Goal: Task Accomplishment & Management: Complete application form

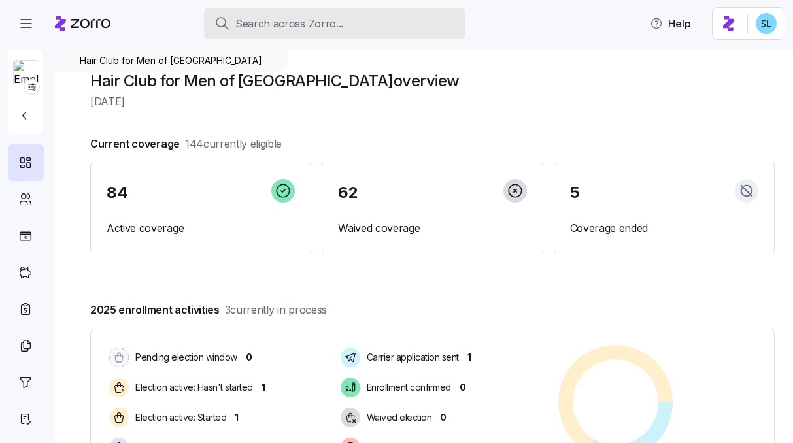
click at [368, 26] on div "Search across Zorro..." at bounding box center [335, 24] width 241 height 16
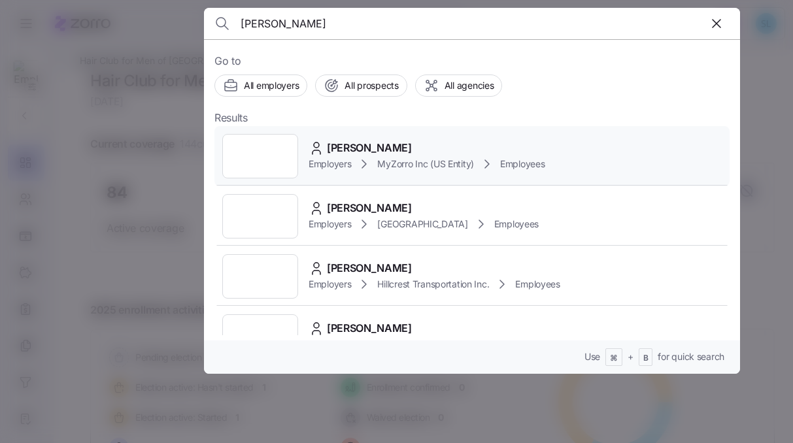
type input "kevin th"
click at [358, 144] on span "Kevin Thomas" at bounding box center [369, 148] width 85 height 16
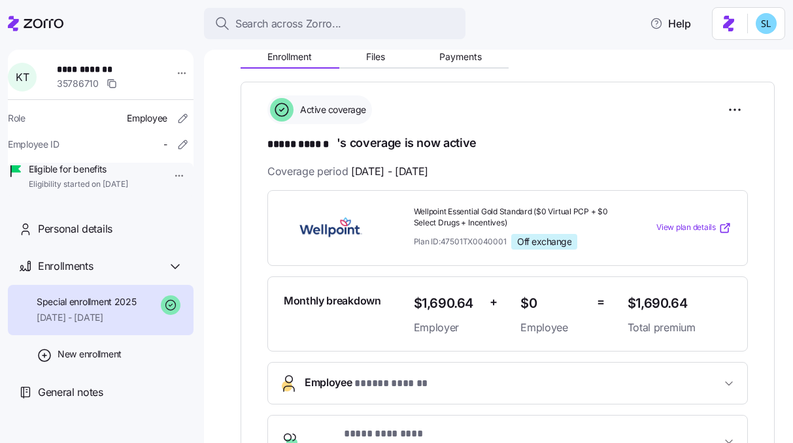
scroll to position [148, 0]
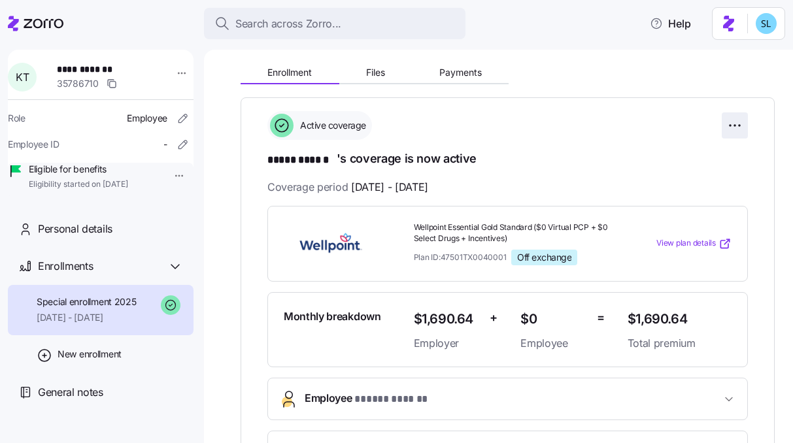
click at [734, 125] on html "**********" at bounding box center [396, 218] width 793 height 436
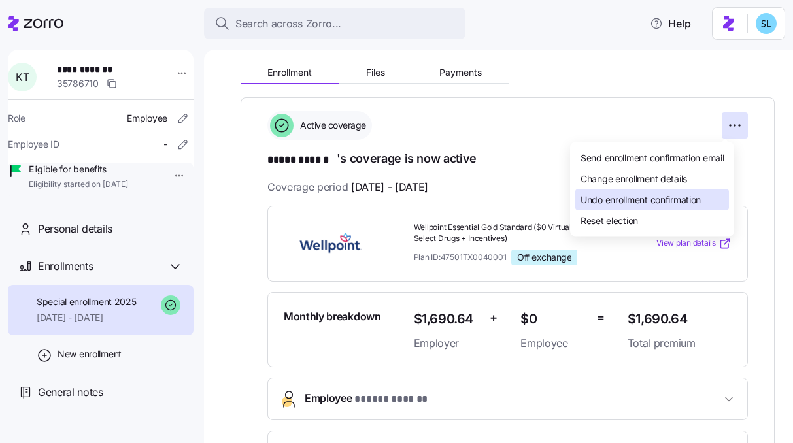
click at [689, 192] on div "Undo enrollment confirmation" at bounding box center [653, 200] width 154 height 21
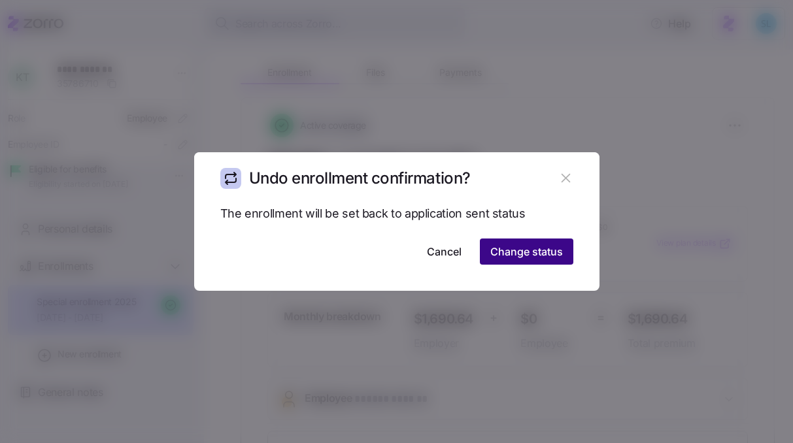
click at [546, 258] on span "Change status" at bounding box center [526, 252] width 73 height 16
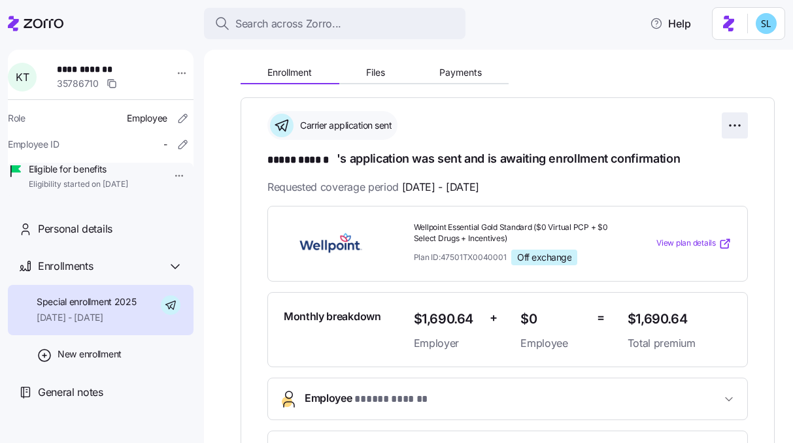
click at [730, 128] on html "**********" at bounding box center [396, 218] width 793 height 436
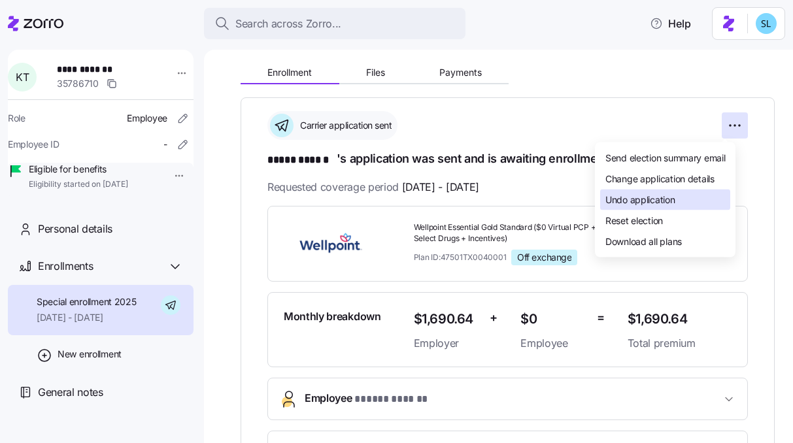
click at [704, 204] on div "Undo application" at bounding box center [665, 200] width 130 height 21
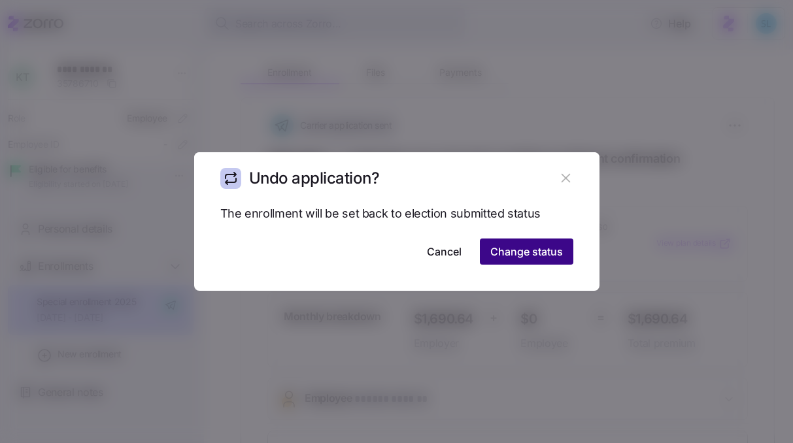
click at [550, 246] on span "Change status" at bounding box center [526, 252] width 73 height 16
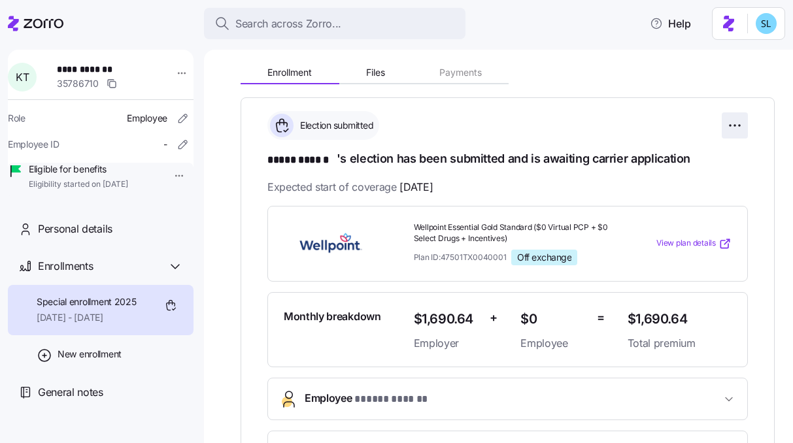
click at [729, 124] on html "**********" at bounding box center [396, 218] width 793 height 436
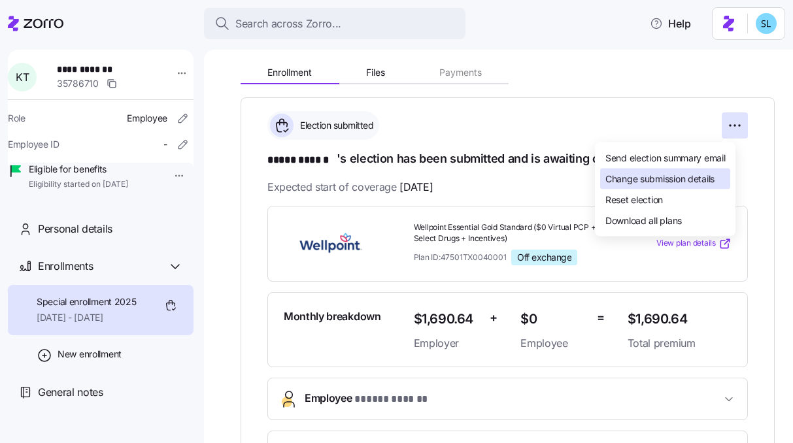
click at [706, 175] on span "Change submission details" at bounding box center [660, 178] width 109 height 13
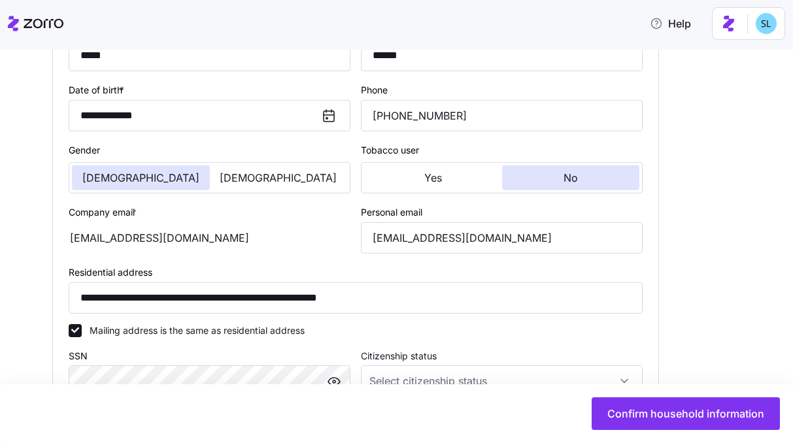
scroll to position [458, 0]
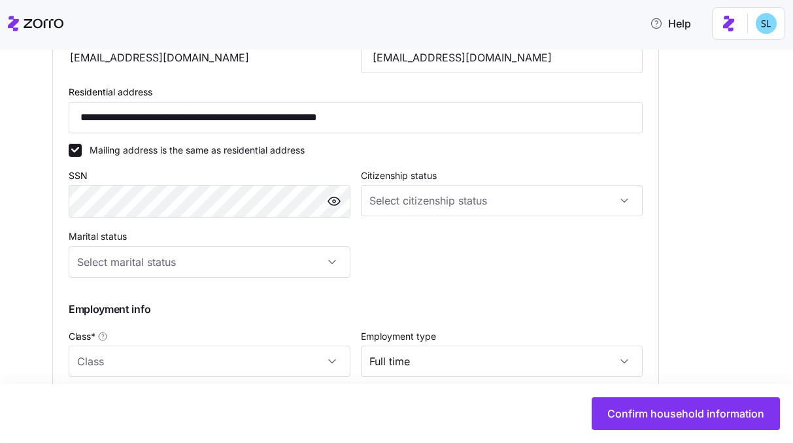
type input "TX"
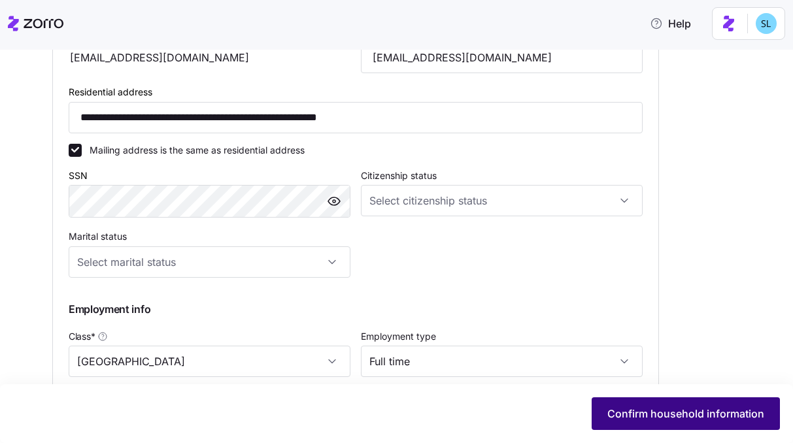
click at [660, 417] on span "Confirm household information" at bounding box center [686, 414] width 157 height 16
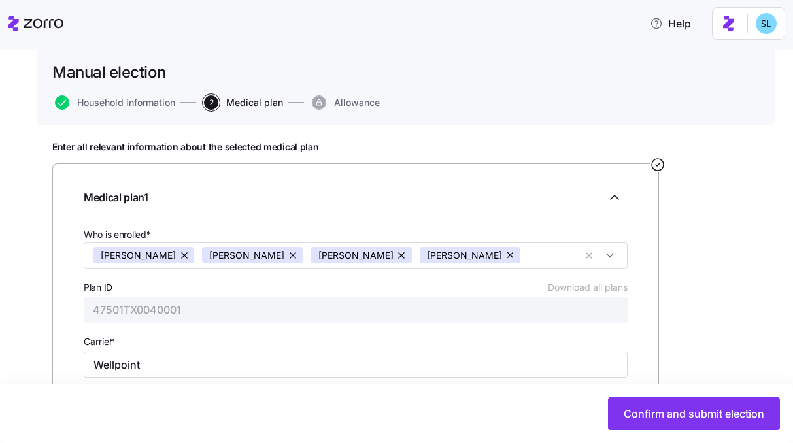
scroll to position [224, 0]
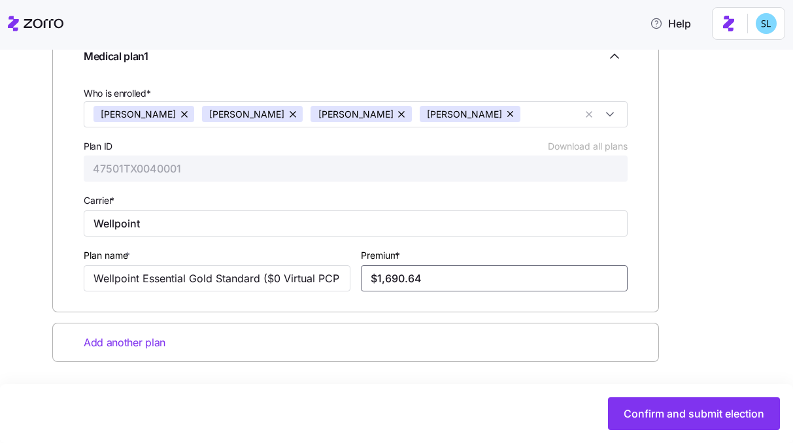
click at [410, 271] on input "$1,690.64" at bounding box center [494, 279] width 267 height 26
paste input "87.21"
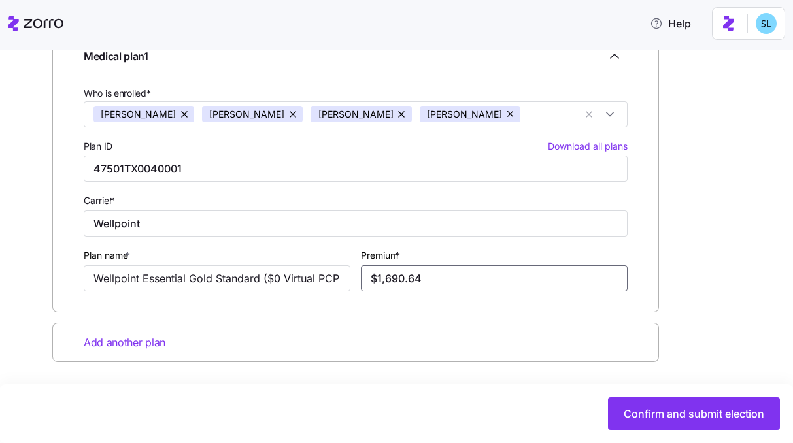
click at [399, 269] on input "$1,690.64" at bounding box center [494, 279] width 267 height 26
paste input "87.21"
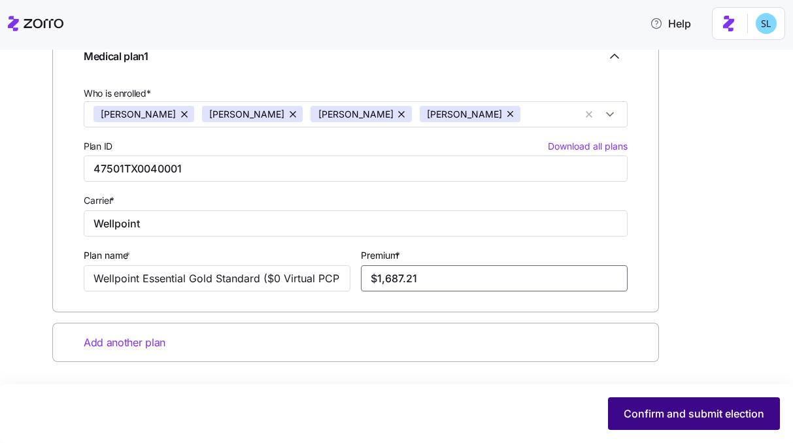
type input "$1,687.21"
click at [651, 406] on button "Confirm and submit election" at bounding box center [694, 414] width 172 height 33
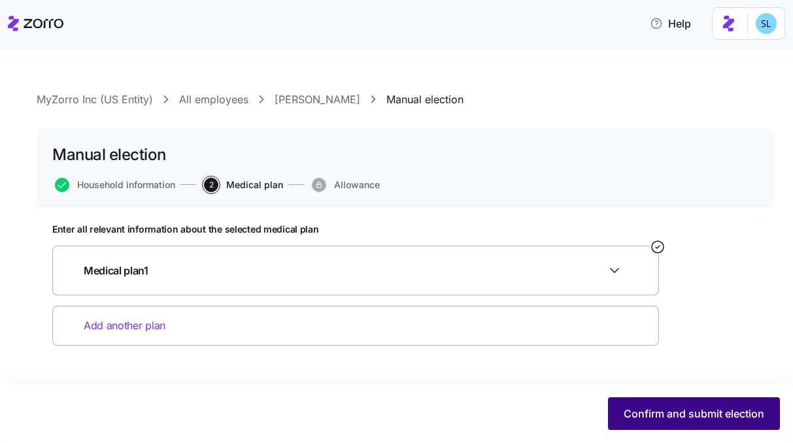
scroll to position [0, 0]
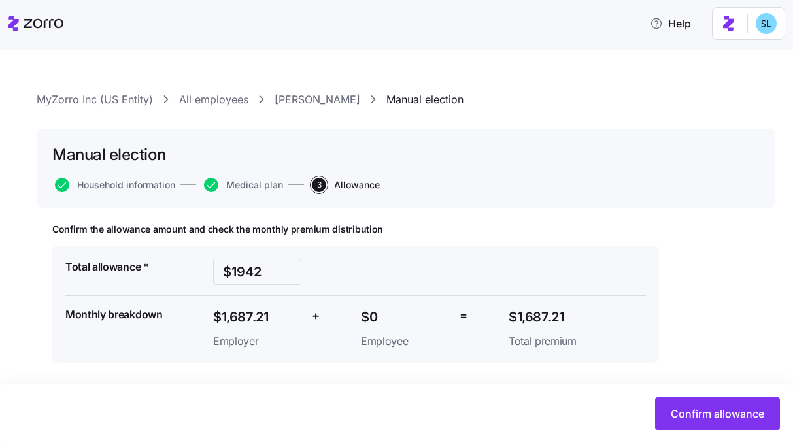
scroll to position [1, 0]
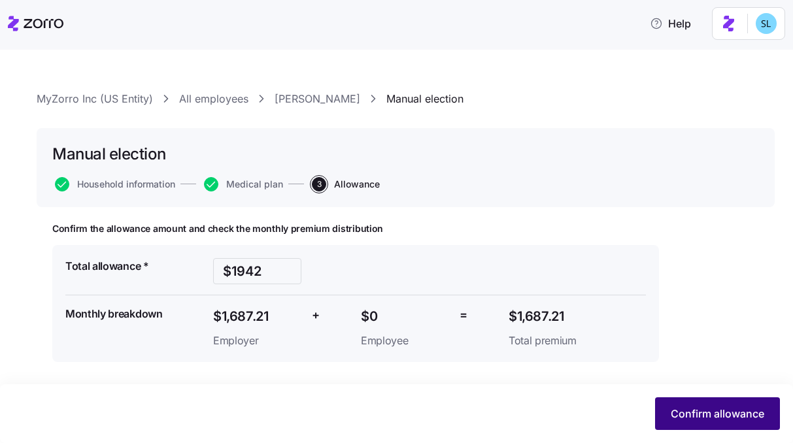
click at [684, 420] on span "Confirm allowance" at bounding box center [718, 414] width 94 height 16
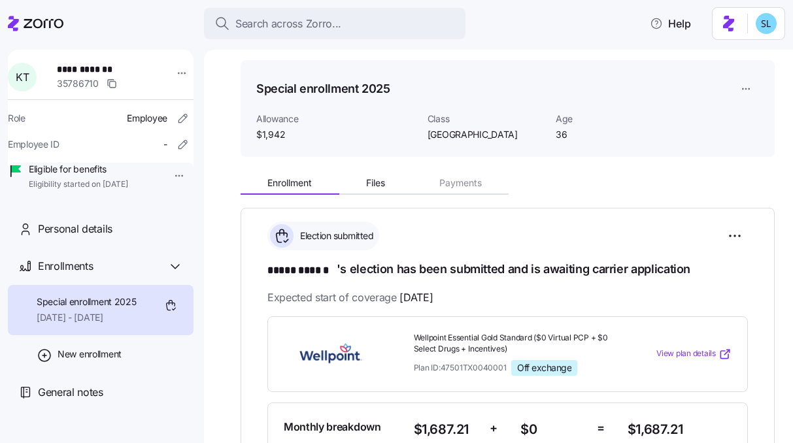
scroll to position [322, 0]
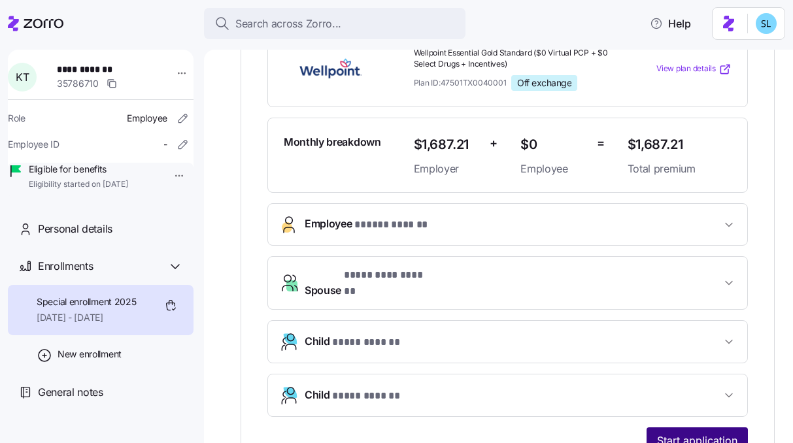
click at [696, 433] on span "Start application" at bounding box center [697, 441] width 80 height 16
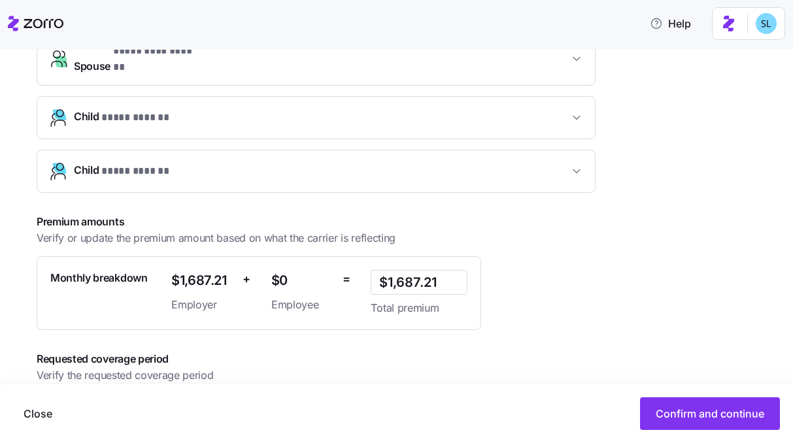
scroll to position [463, 0]
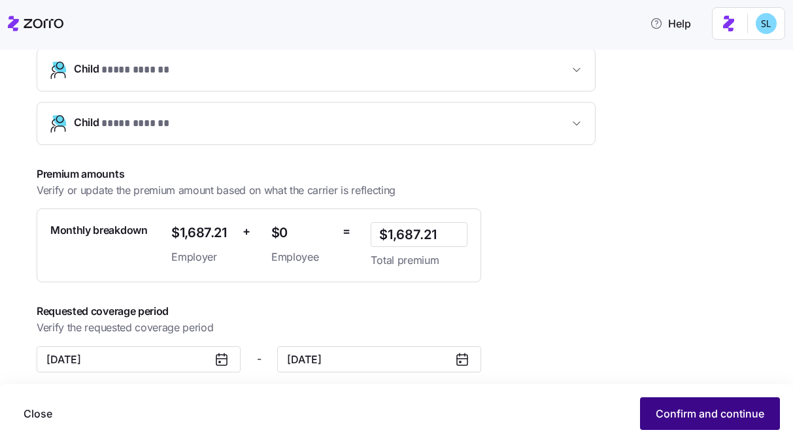
click at [670, 415] on span "Confirm and continue" at bounding box center [710, 414] width 109 height 16
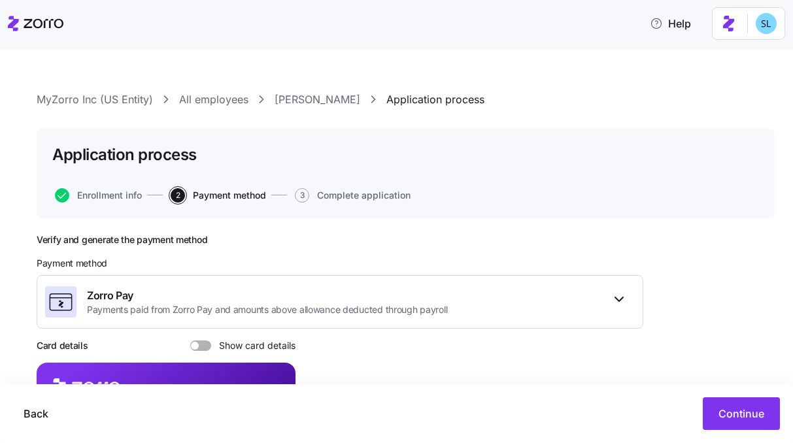
scroll to position [230, 0]
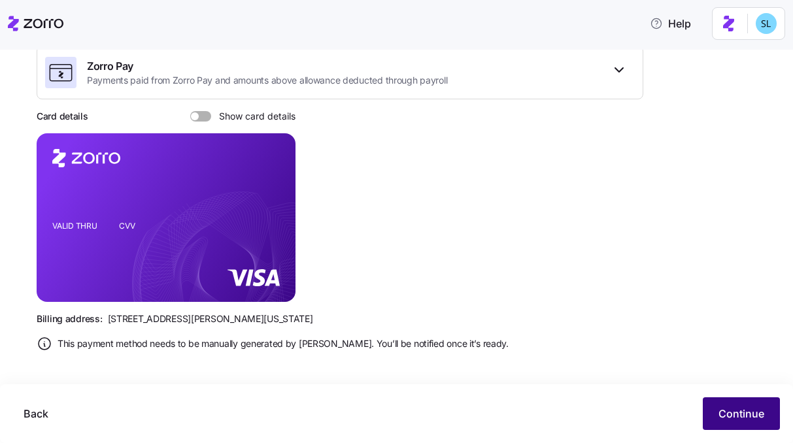
click at [727, 417] on span "Continue" at bounding box center [742, 414] width 46 height 16
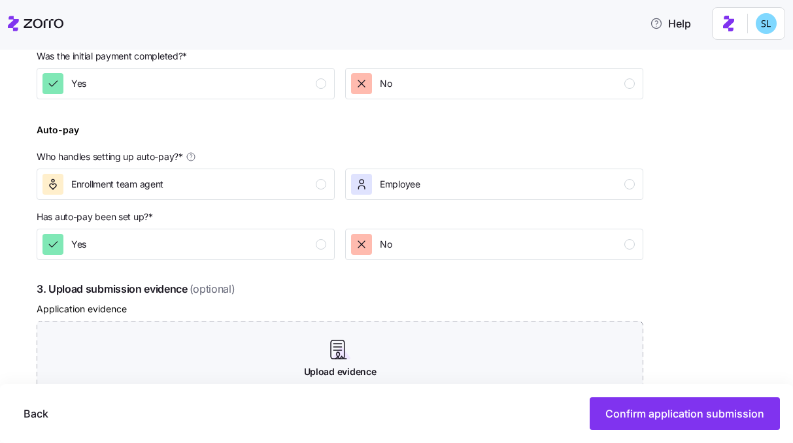
scroll to position [424, 0]
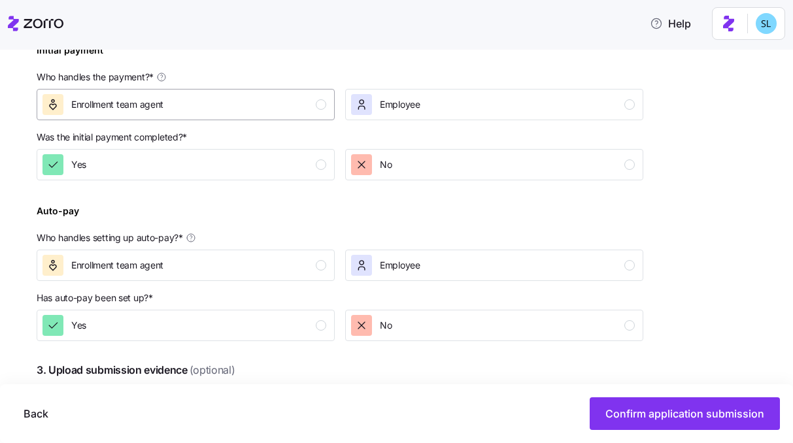
click at [225, 106] on div "Enrollment team agent" at bounding box center [185, 104] width 284 height 21
click at [233, 174] on div "Yes" at bounding box center [185, 164] width 284 height 21
click at [247, 279] on button "Enrollment team agent" at bounding box center [186, 265] width 298 height 31
click at [249, 316] on div "Yes" at bounding box center [185, 325] width 284 height 21
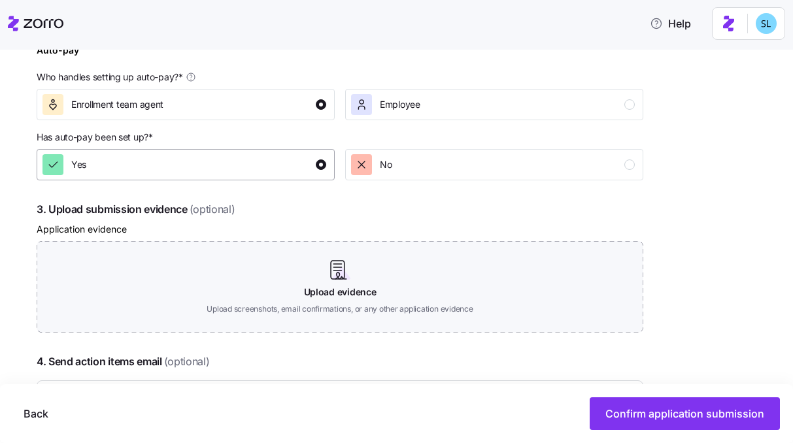
scroll to position [703, 0]
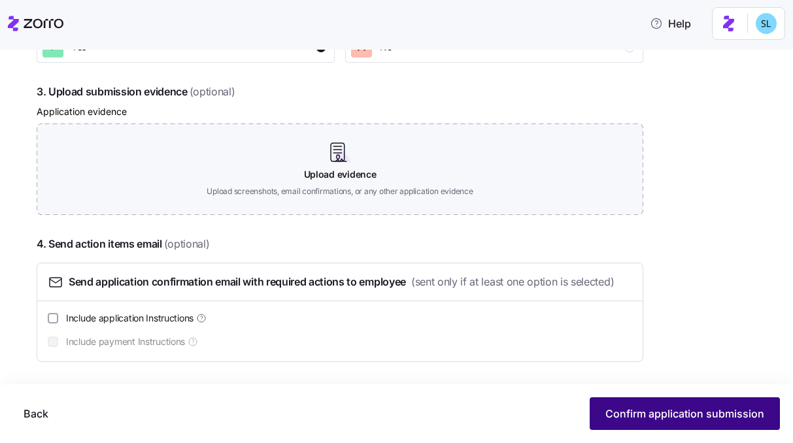
click at [649, 421] on span "Confirm application submission" at bounding box center [685, 414] width 159 height 16
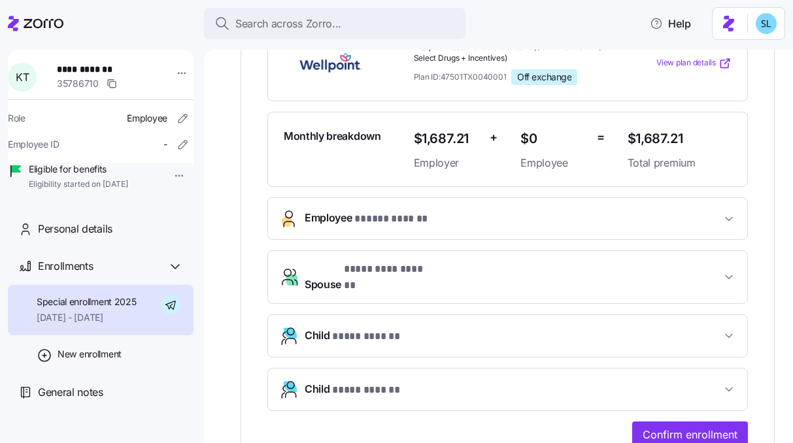
scroll to position [441, 0]
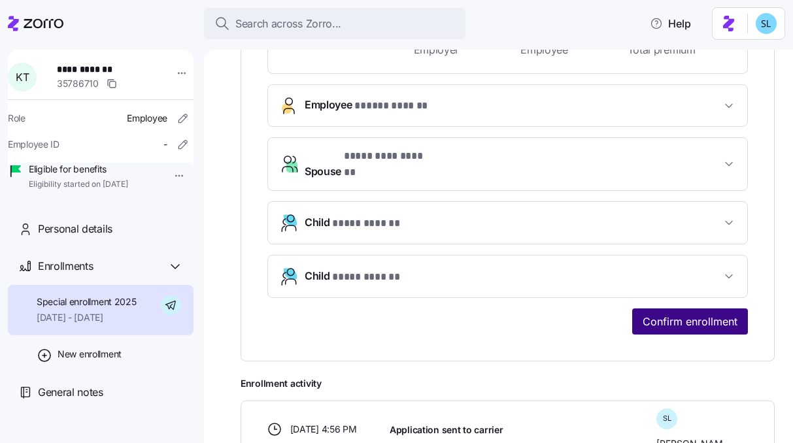
click at [668, 321] on button "Confirm enrollment" at bounding box center [690, 322] width 116 height 26
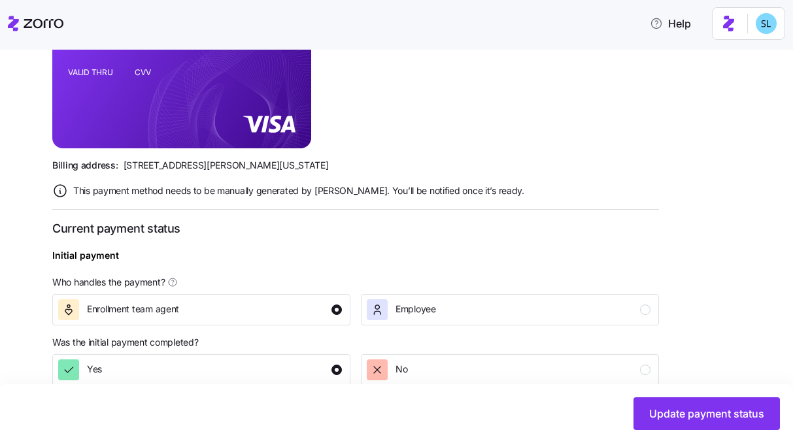
scroll to position [553, 0]
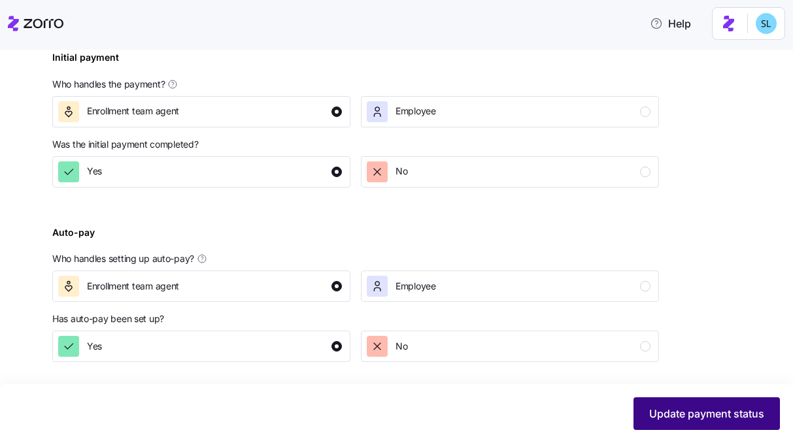
click at [681, 404] on button "Update payment status" at bounding box center [707, 414] width 146 height 33
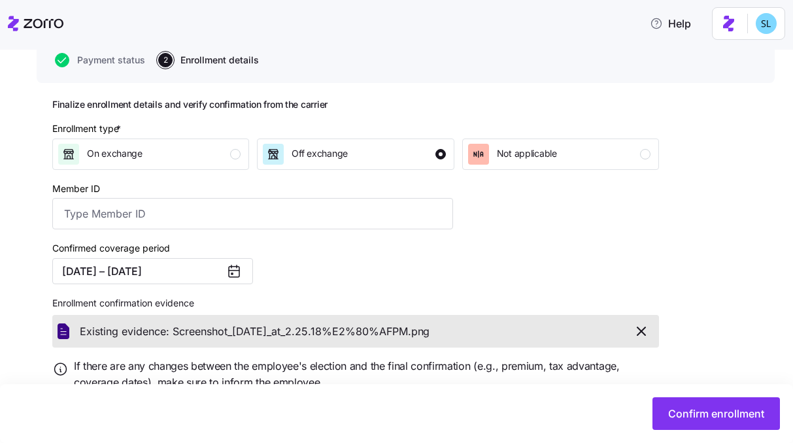
scroll to position [178, 0]
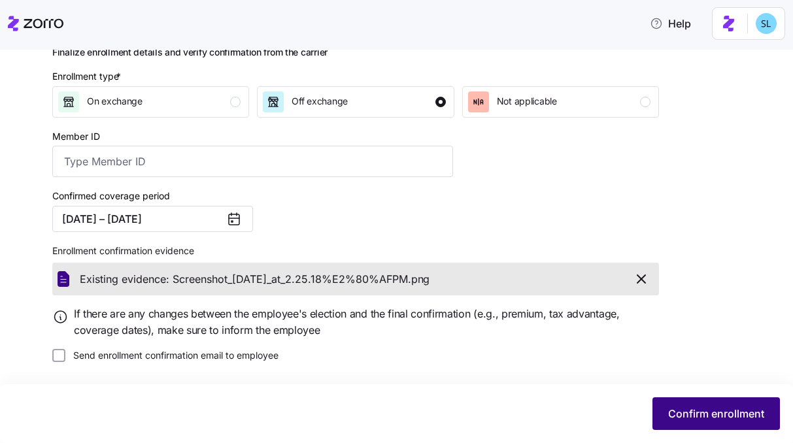
click at [672, 413] on span "Confirm enrollment" at bounding box center [716, 414] width 96 height 16
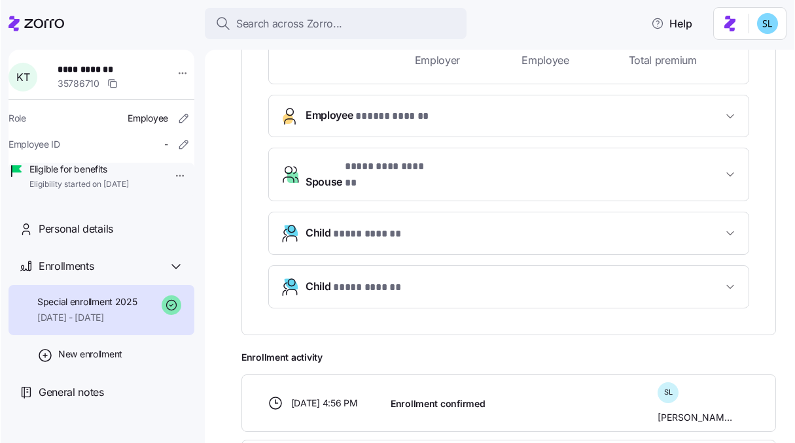
scroll to position [203, 0]
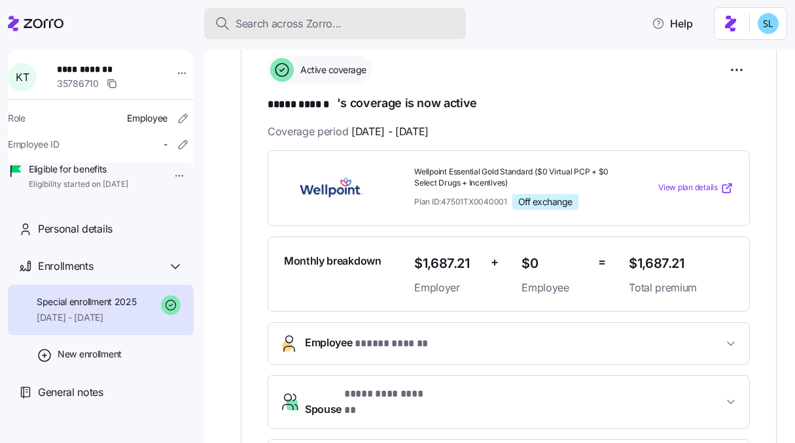
click at [415, 27] on div "Search across Zorro..." at bounding box center [335, 24] width 241 height 16
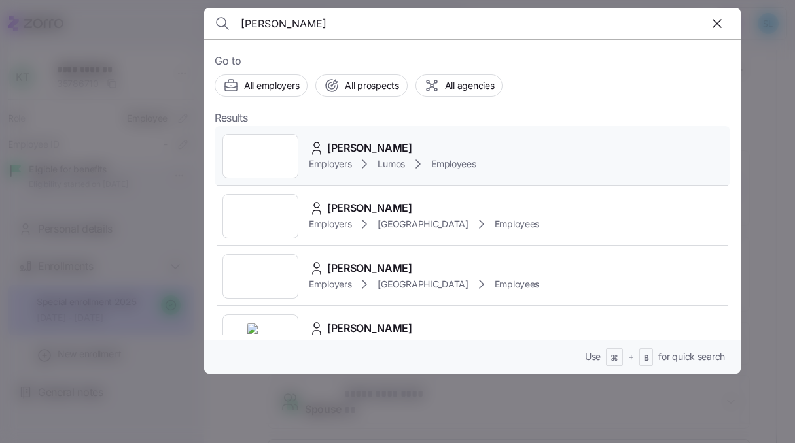
type input "amy moore"
click at [400, 141] on div "Amy Moore" at bounding box center [392, 148] width 167 height 16
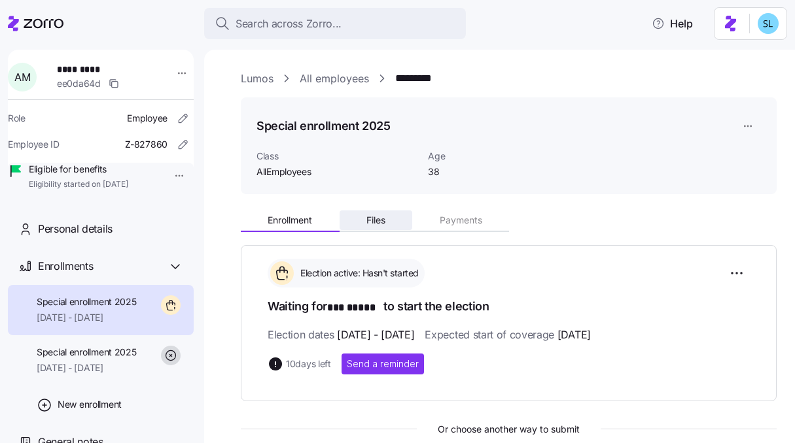
click at [382, 211] on button "Files" at bounding box center [375, 221] width 73 height 20
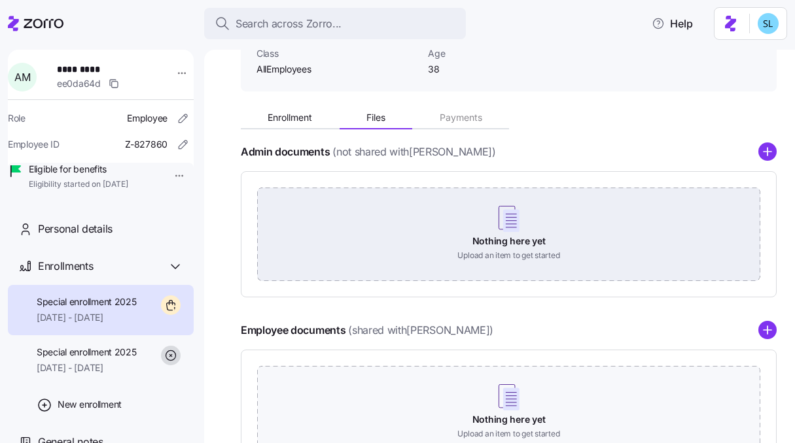
scroll to position [214, 0]
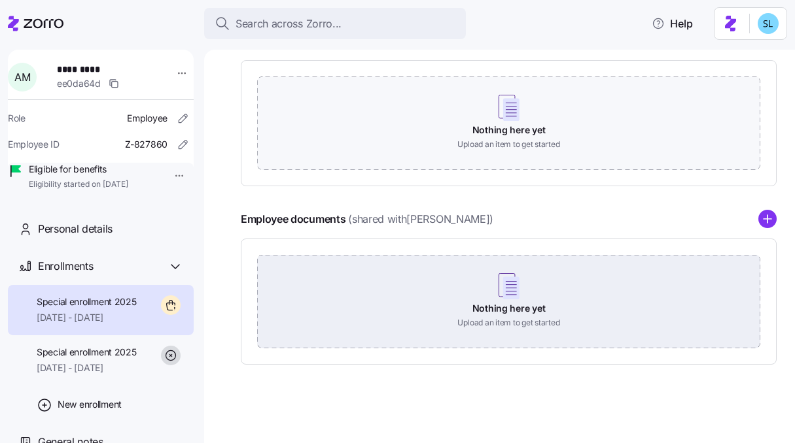
click at [493, 286] on div "Nothing here yet Upload an item to get started" at bounding box center [508, 301] width 503 height 92
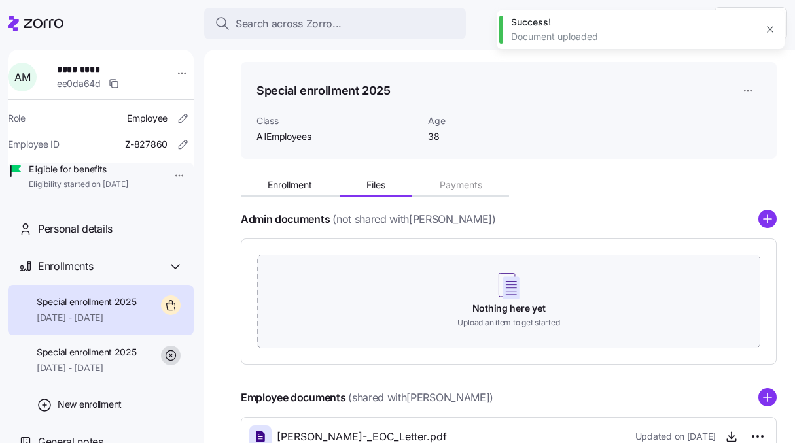
scroll to position [0, 0]
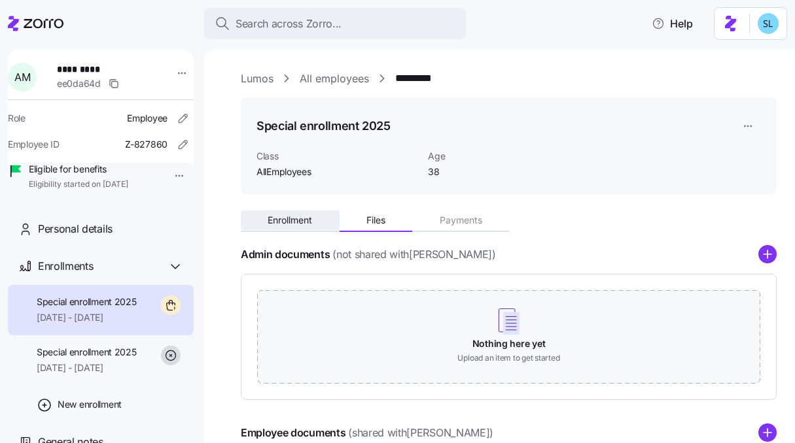
click at [297, 226] on button "Enrollment" at bounding box center [290, 221] width 99 height 20
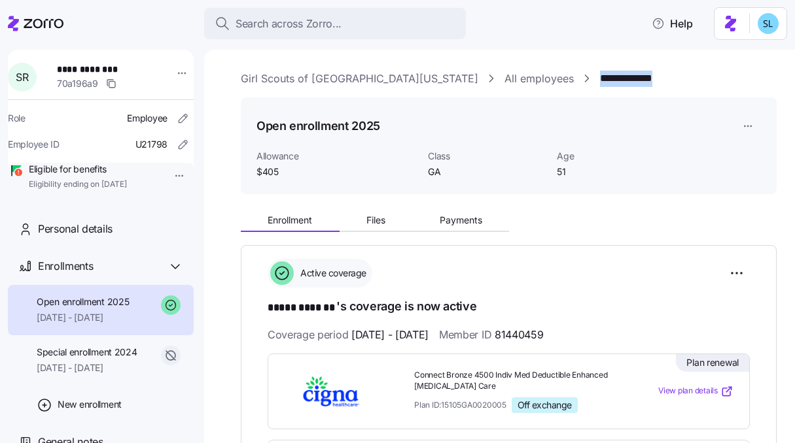
drag, startPoint x: 600, startPoint y: 80, endPoint x: 512, endPoint y: 82, distance: 87.7
click at [512, 82] on div "**********" at bounding box center [509, 79] width 536 height 16
copy link "**********"
